Goal: Task Accomplishment & Management: Use online tool/utility

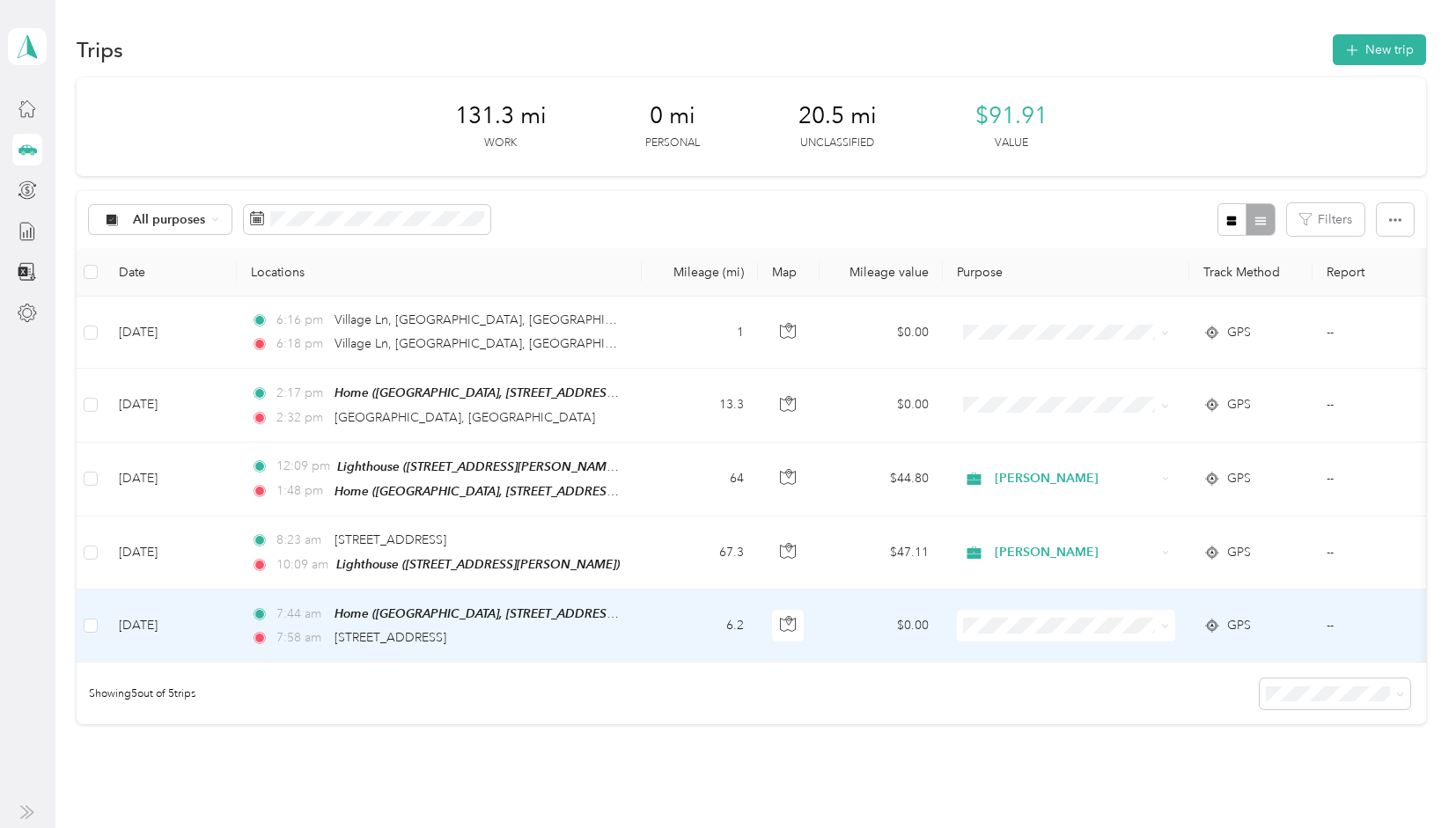
scroll to position [33, 0]
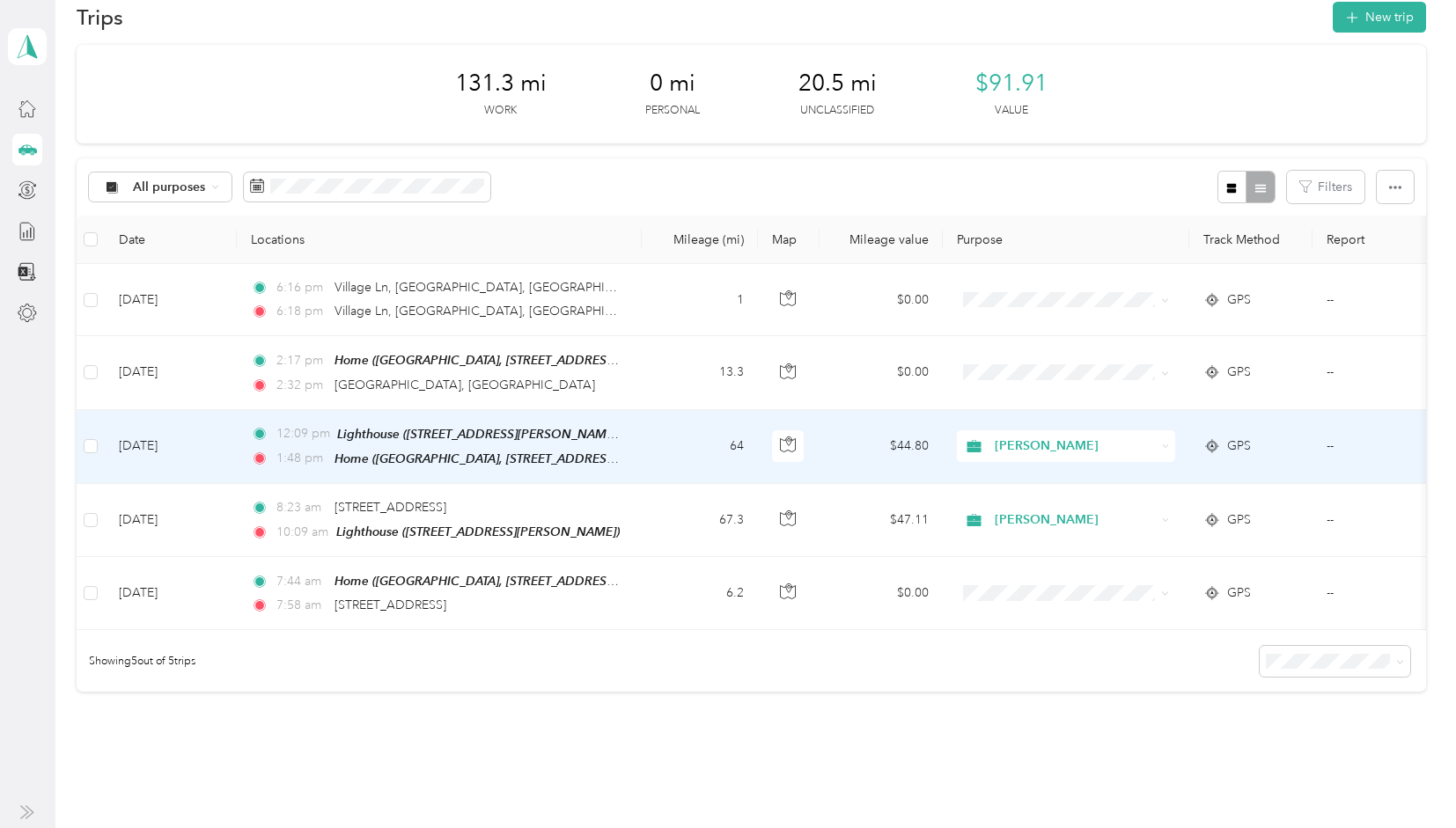
click at [666, 434] on td "64" at bounding box center [700, 447] width 116 height 74
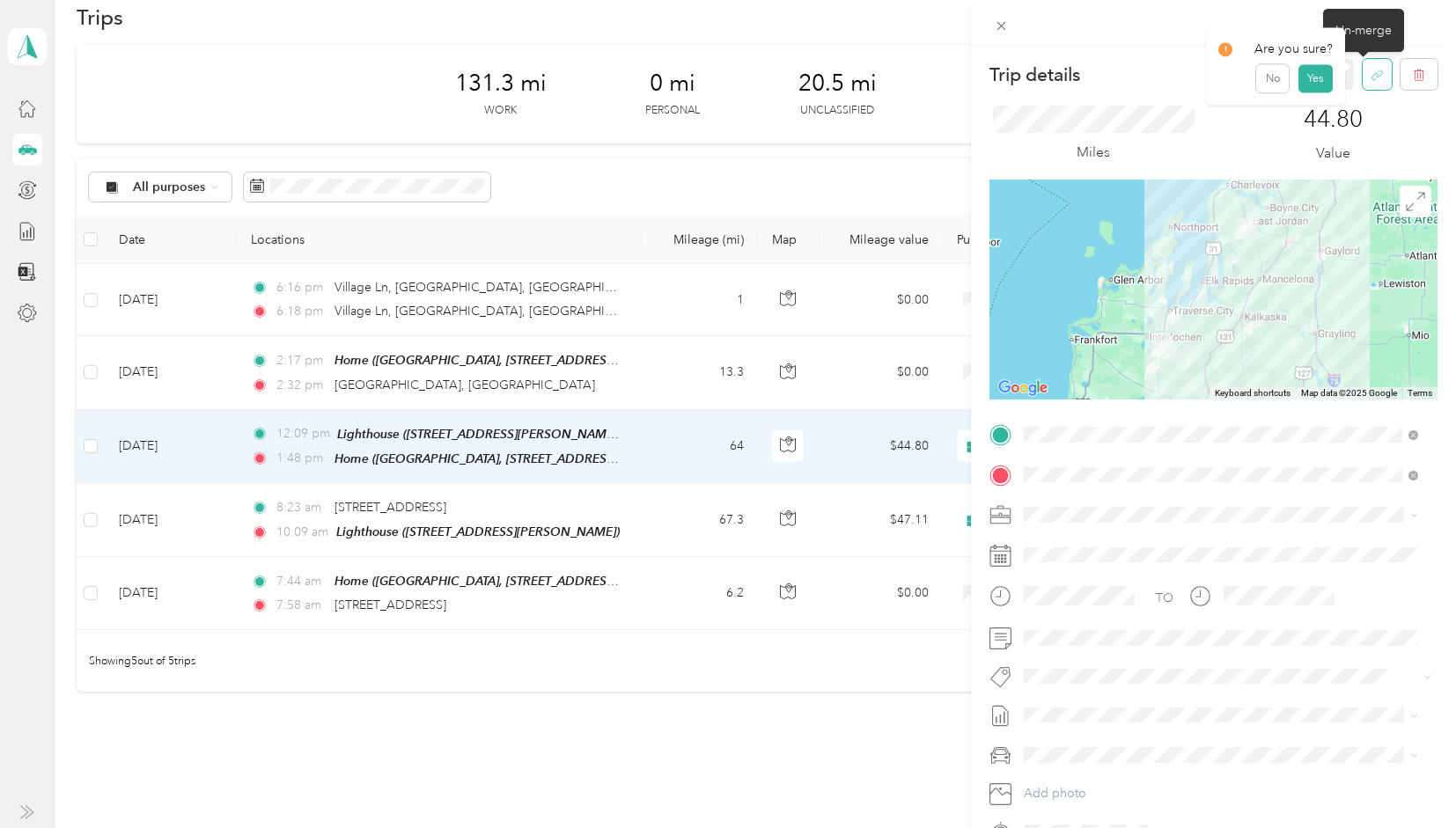
click at [1363, 88] on button "button" at bounding box center [1376, 74] width 29 height 31
click at [1313, 78] on button "Yes" at bounding box center [1315, 87] width 34 height 28
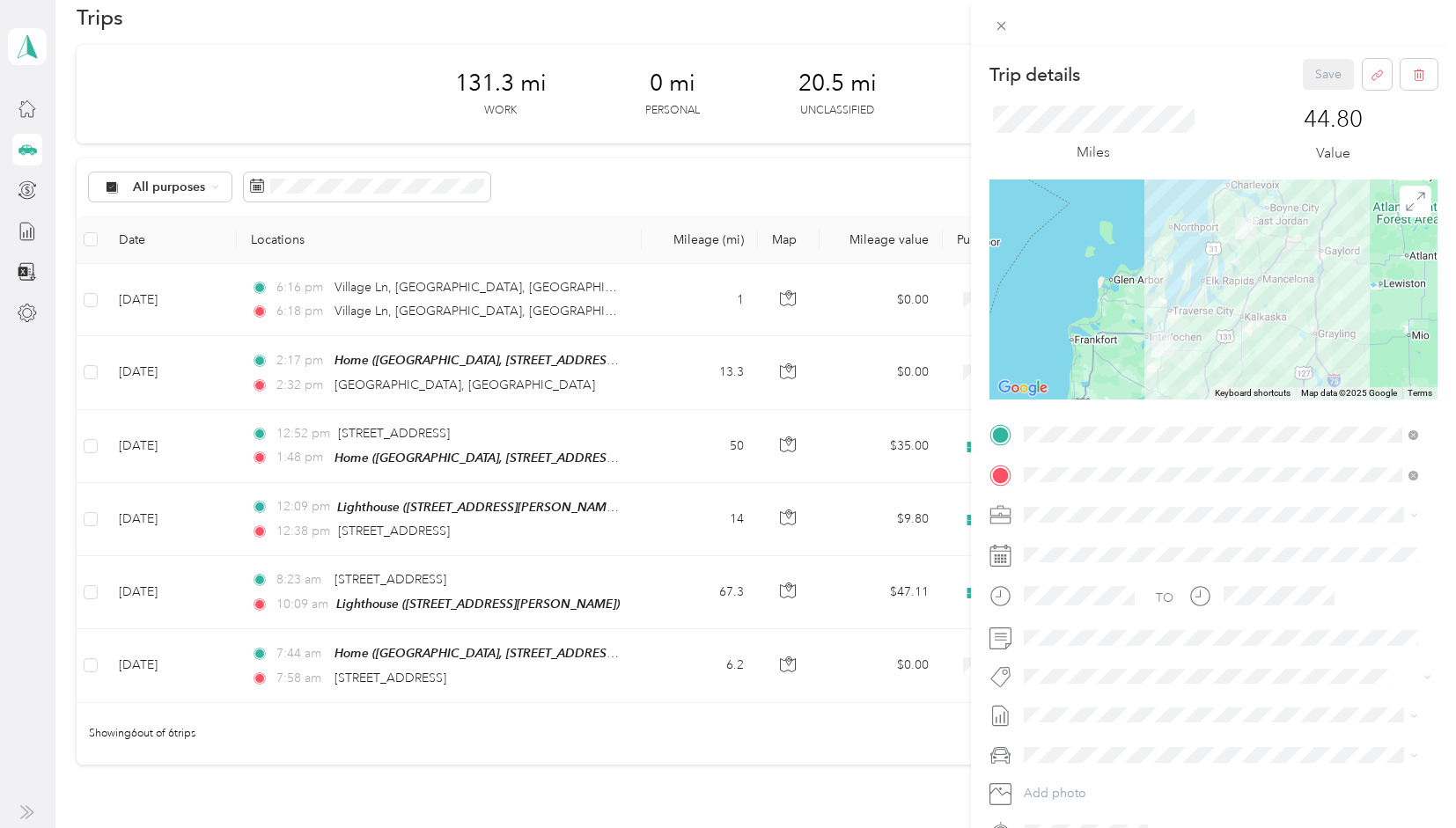
click at [659, 529] on div "Trip details Save This trip cannot be edited because it is either under review,…" at bounding box center [728, 414] width 1456 height 828
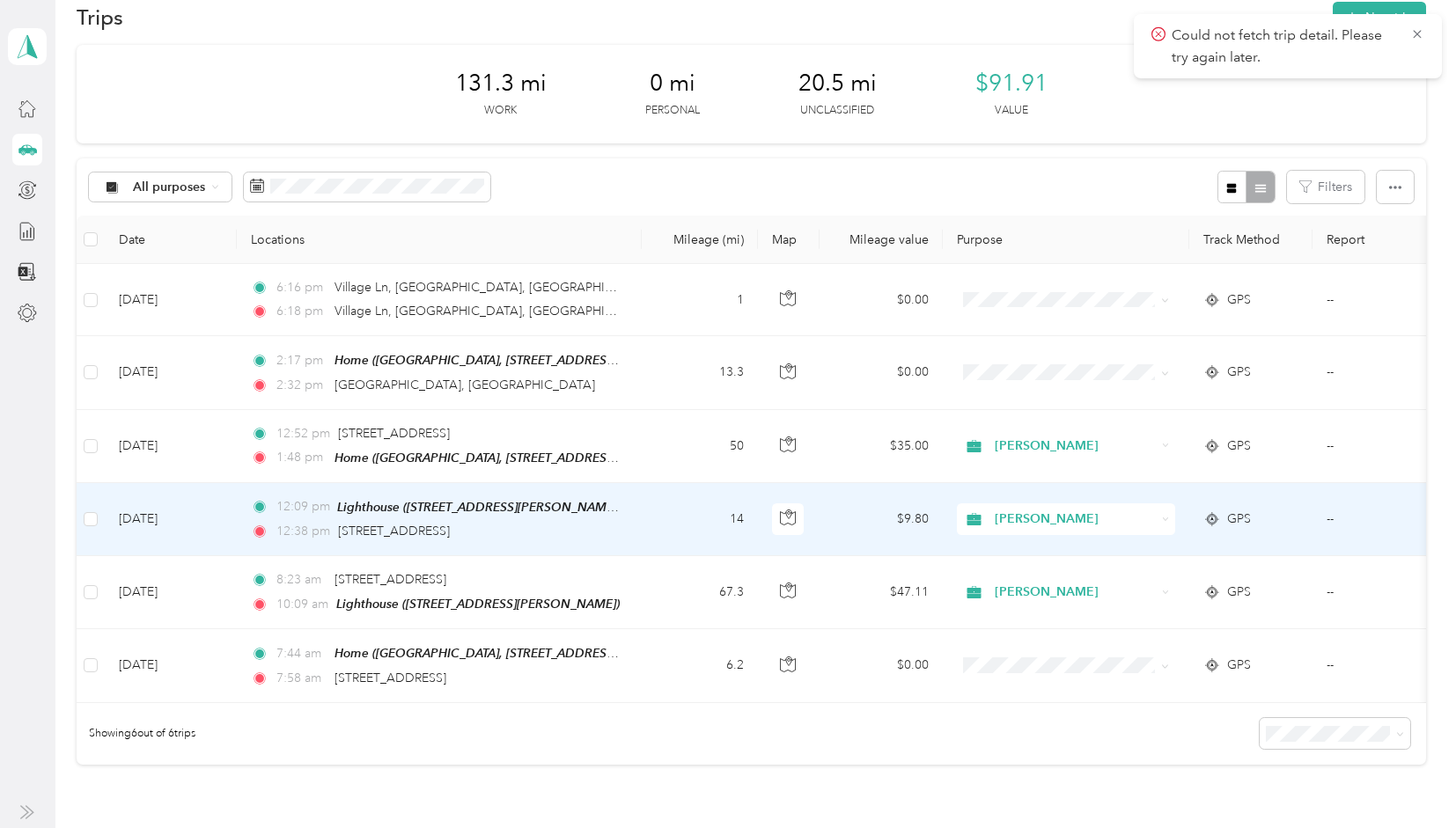
click at [659, 529] on td "14" at bounding box center [700, 519] width 116 height 73
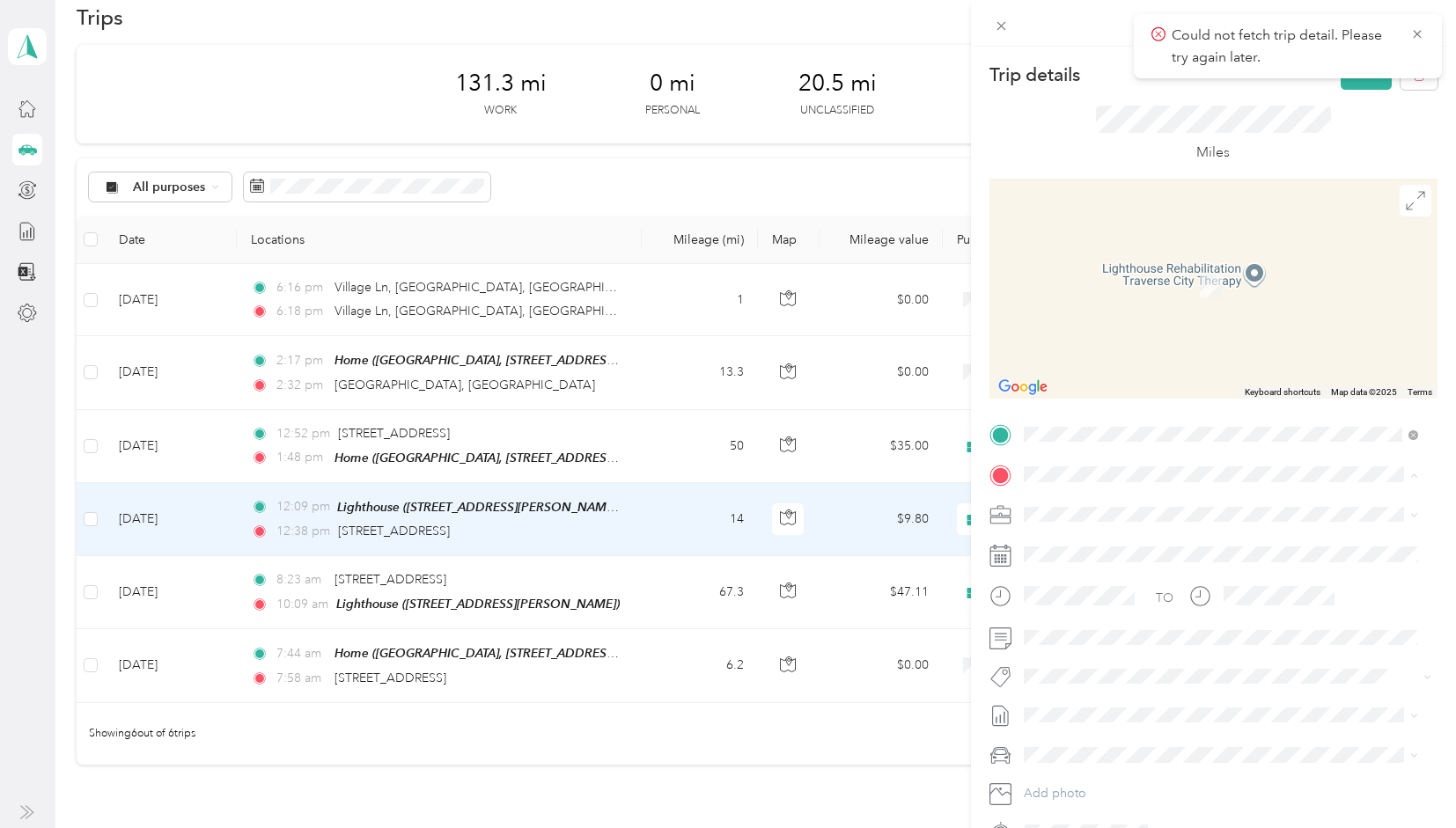
click at [544, 135] on div "Trip details Save This trip cannot be edited because it is either under review,…" at bounding box center [728, 414] width 1456 height 828
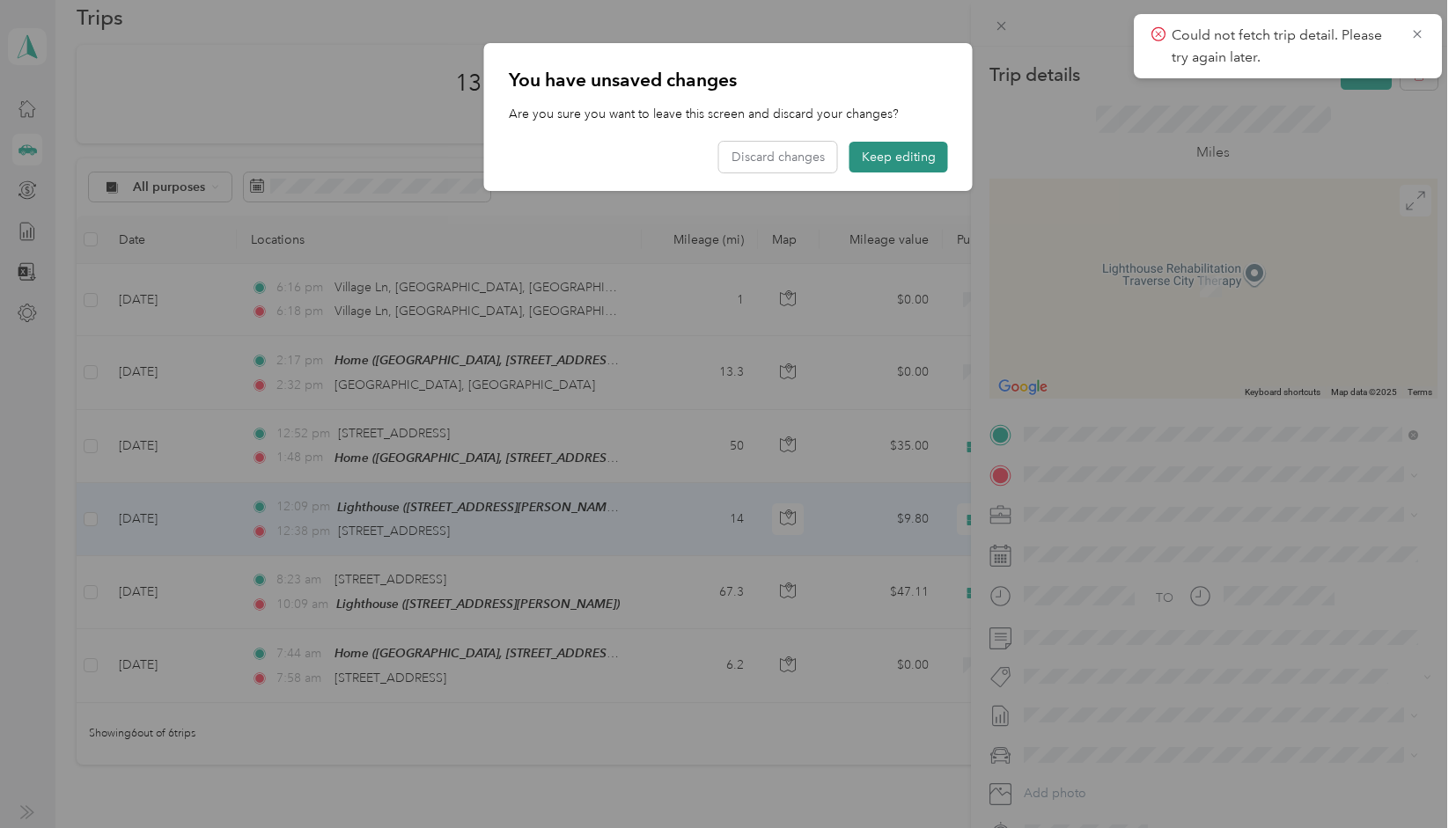
click at [893, 154] on button "Keep editing" at bounding box center [898, 156] width 99 height 31
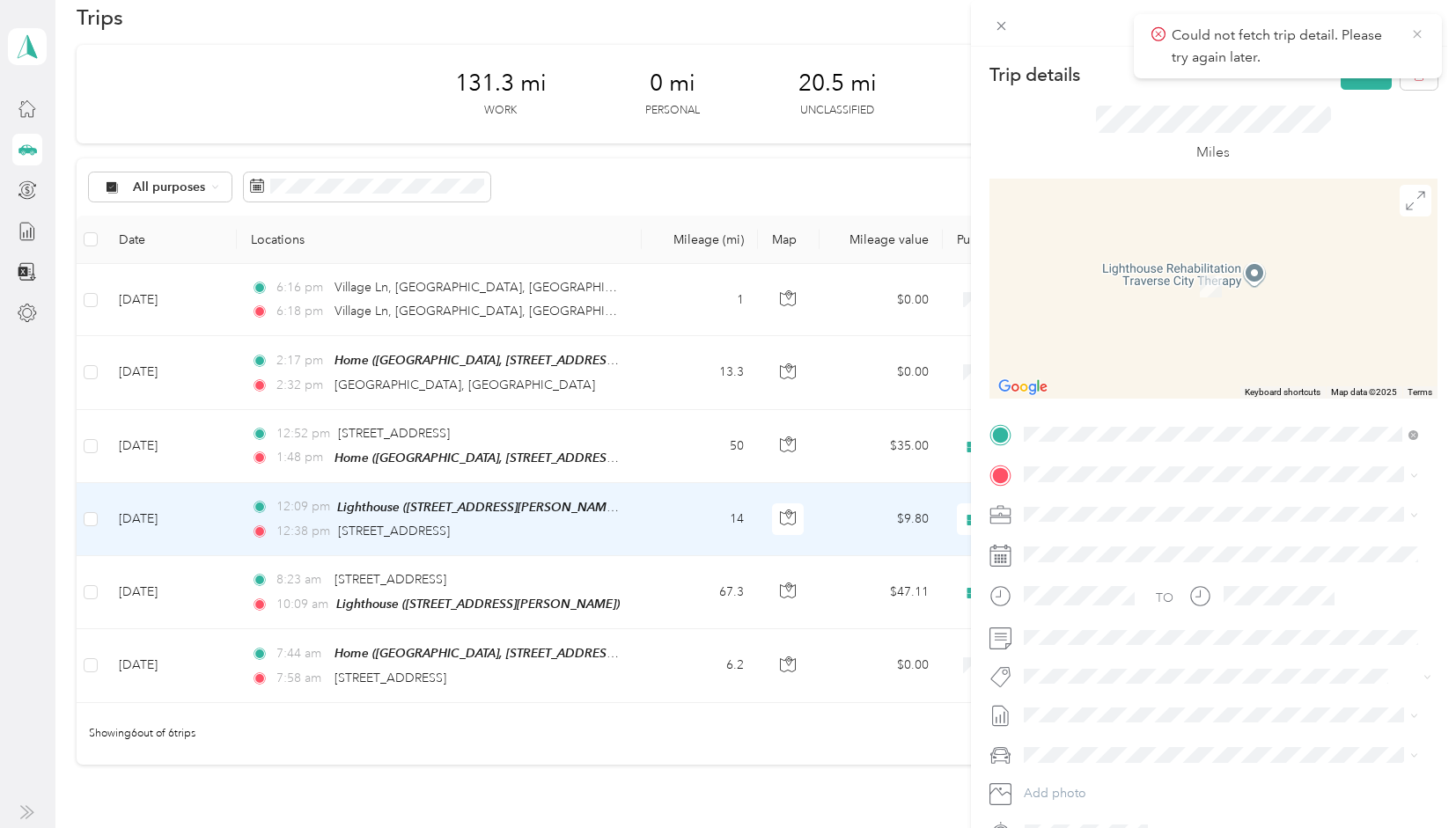
click at [1413, 37] on icon at bounding box center [1416, 34] width 8 height 8
click at [1009, 31] on span at bounding box center [1001, 25] width 25 height 25
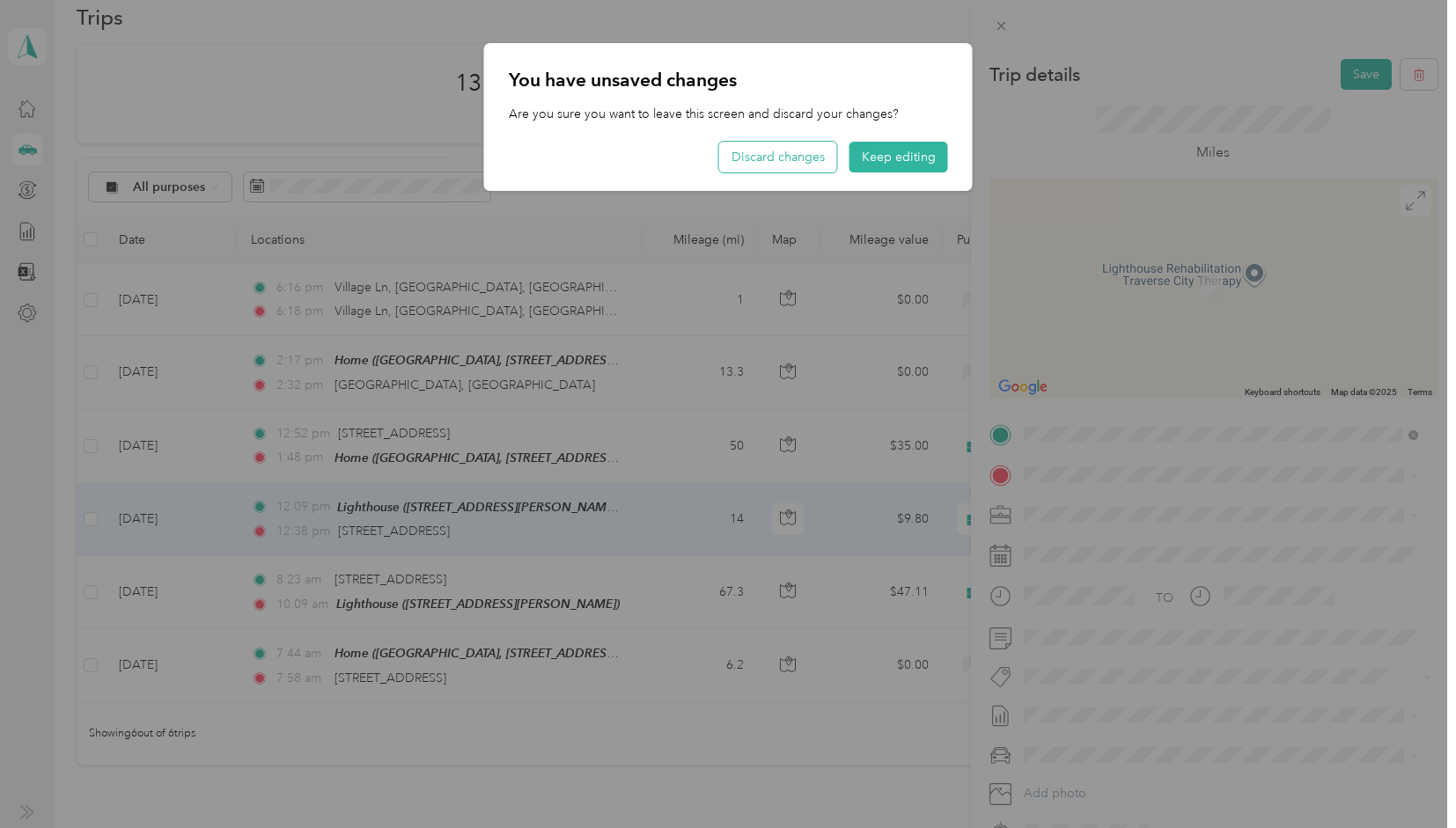
click at [815, 158] on button "Discard changes" at bounding box center [778, 156] width 118 height 31
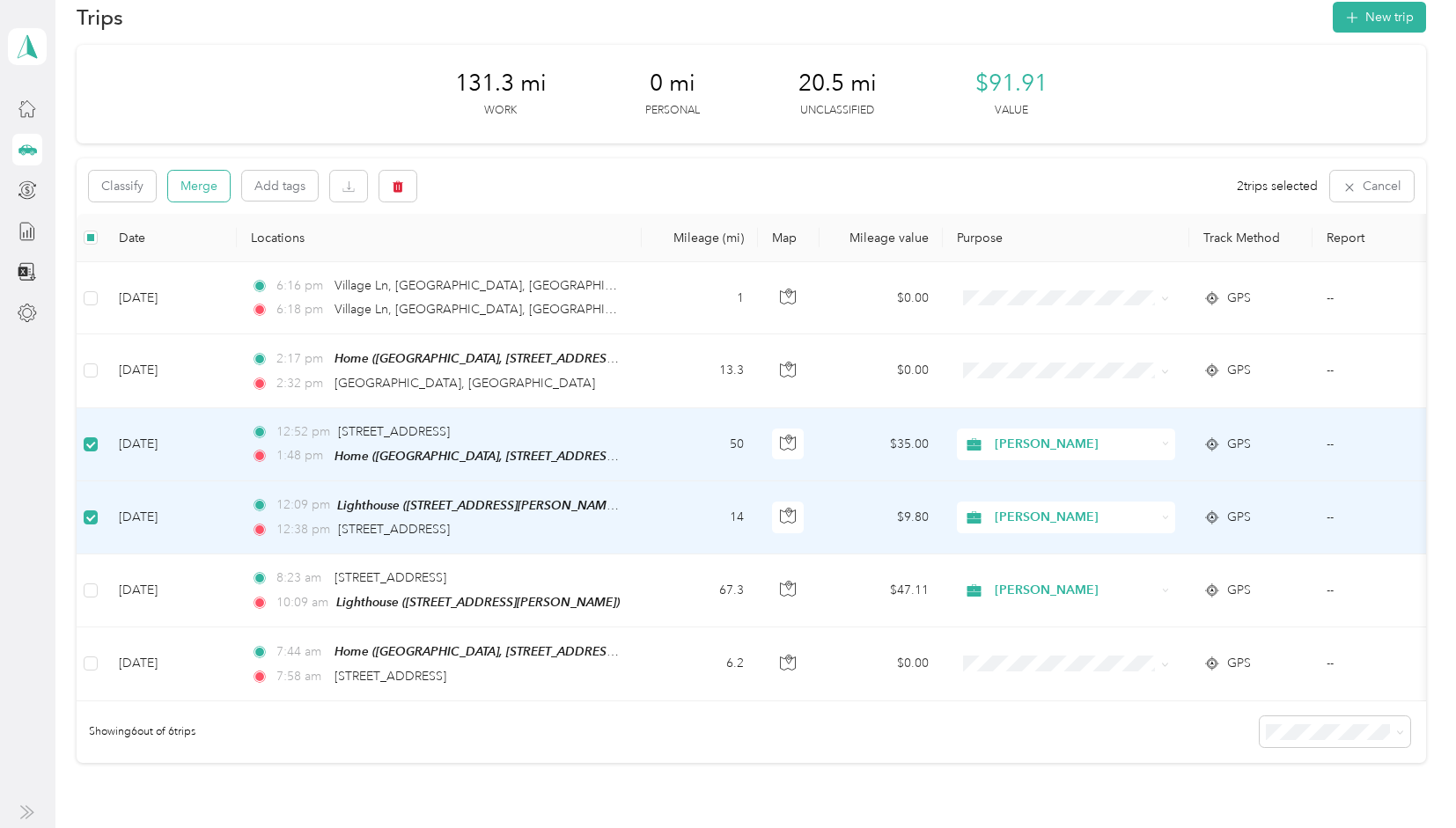
click at [209, 186] on button "Merge" at bounding box center [199, 186] width 62 height 31
